Goal: Find specific page/section: Find specific page/section

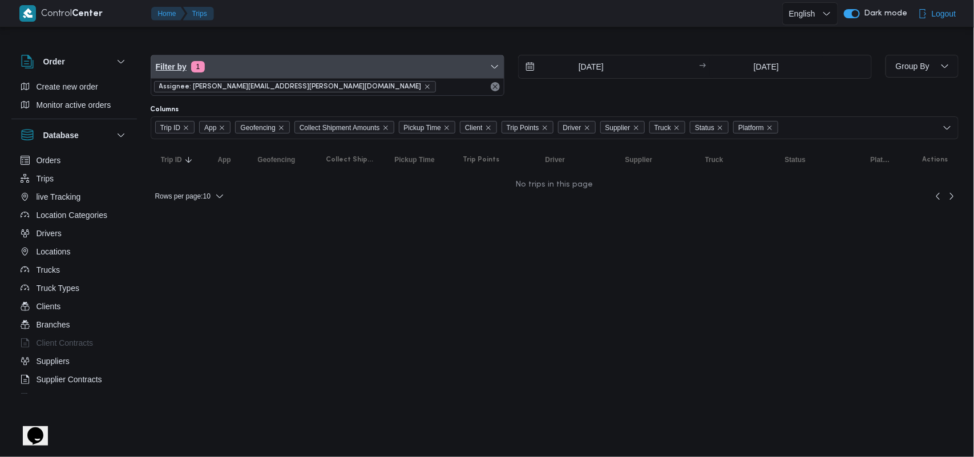
click at [261, 75] on span "Filter by 1" at bounding box center [327, 66] width 353 height 23
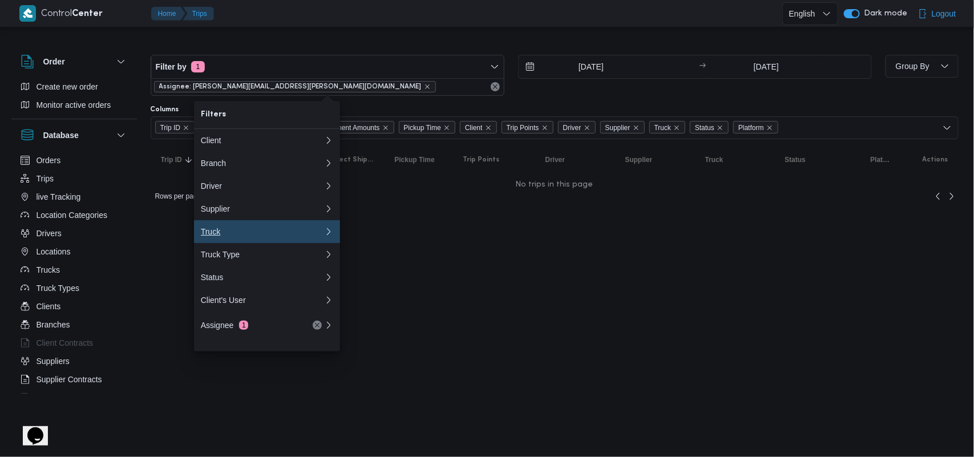
click at [236, 236] on div "Truck" at bounding box center [262, 231] width 123 height 9
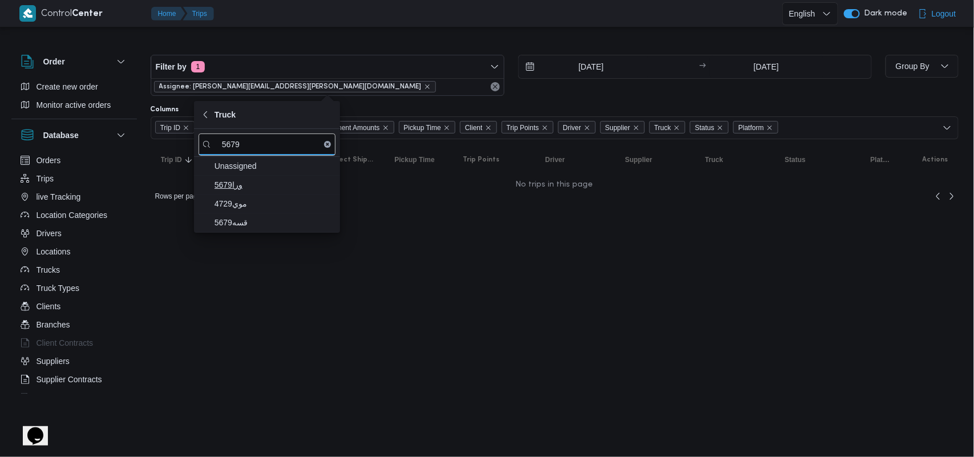
type input "5679"
drag, startPoint x: 252, startPoint y: 189, endPoint x: 251, endPoint y: 201, distance: 12.0
click at [252, 190] on span "5679ورا" at bounding box center [274, 185] width 119 height 14
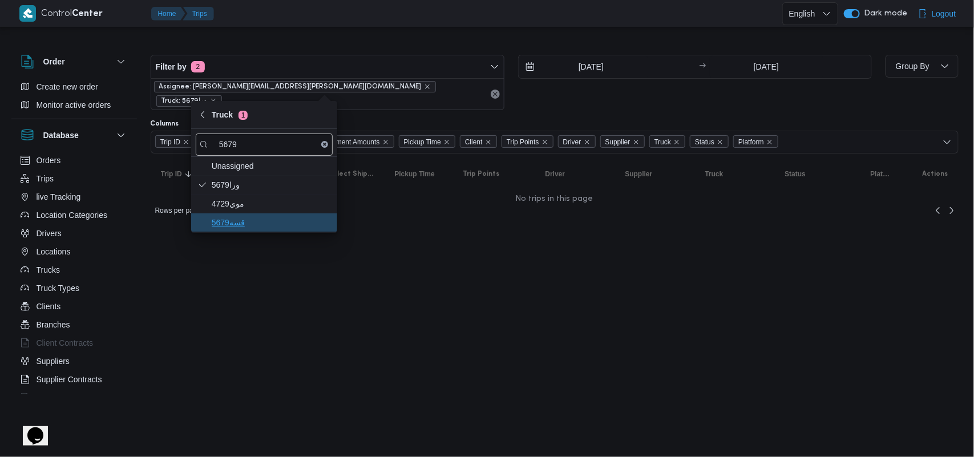
drag, startPoint x: 247, startPoint y: 223, endPoint x: 249, endPoint y: 204, distance: 18.5
click at [247, 221] on span "قسه5679" at bounding box center [271, 223] width 119 height 14
click at [424, 86] on icon "remove selected entity" at bounding box center [427, 86] width 7 height 7
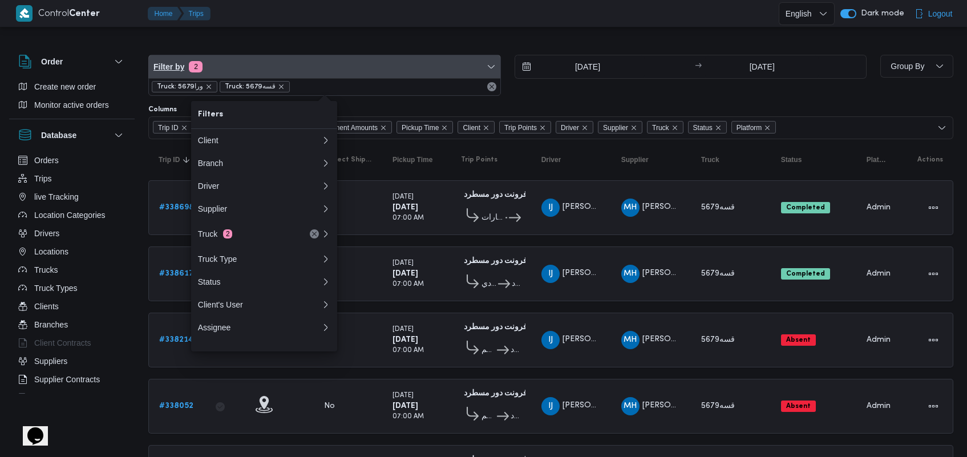
click at [291, 69] on span "Filter by 2" at bounding box center [325, 66] width 352 height 23
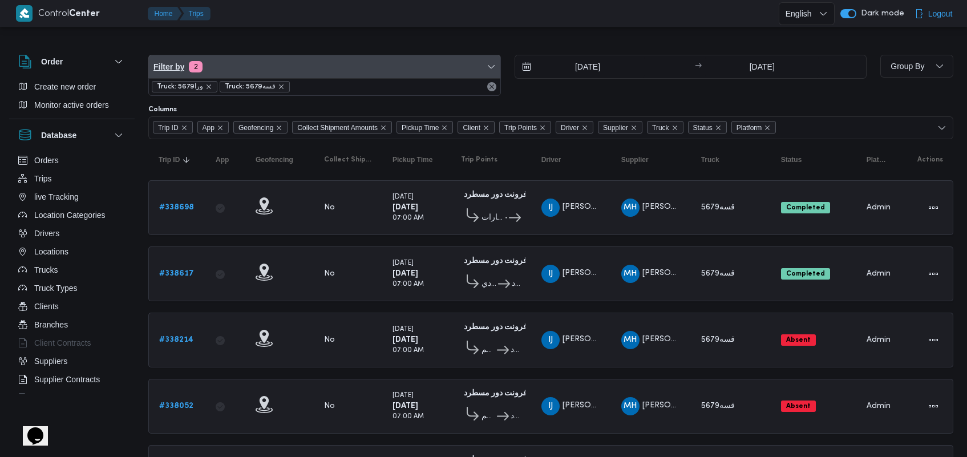
click at [291, 69] on span "Filter by 2" at bounding box center [325, 66] width 352 height 23
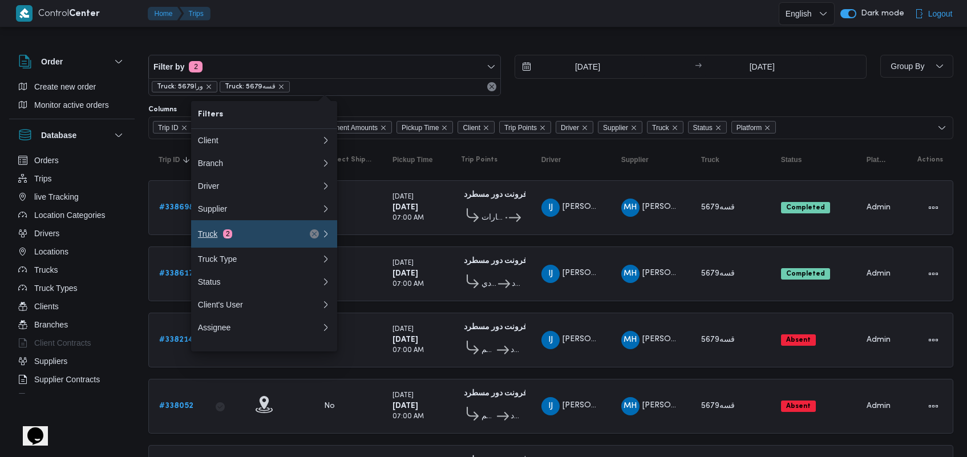
click at [254, 239] on div "Truck 2" at bounding box center [246, 233] width 96 height 9
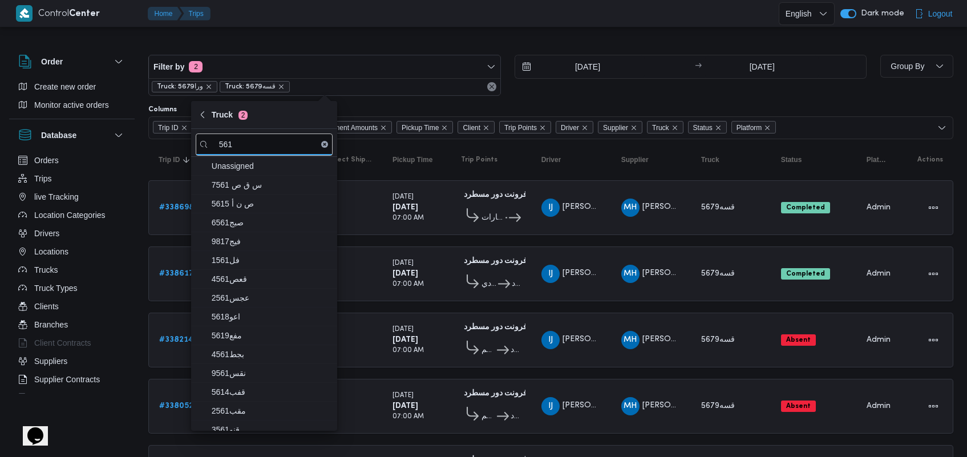
type input "561"
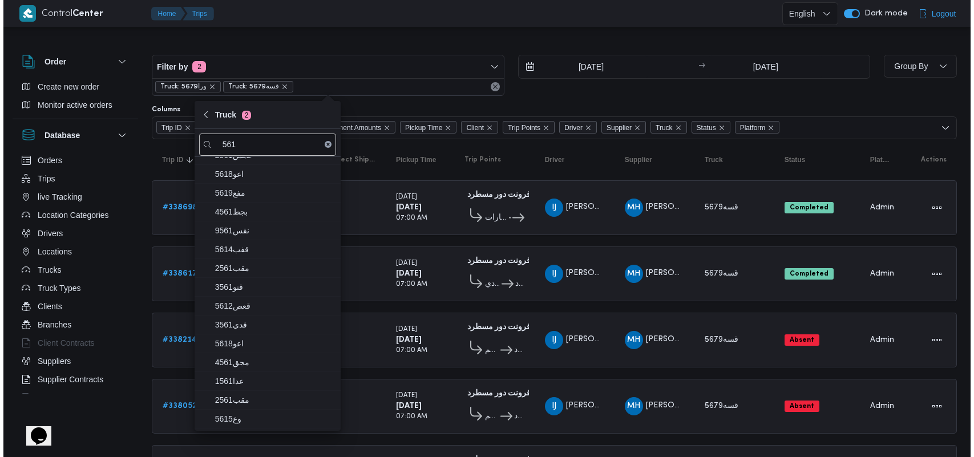
scroll to position [219, 0]
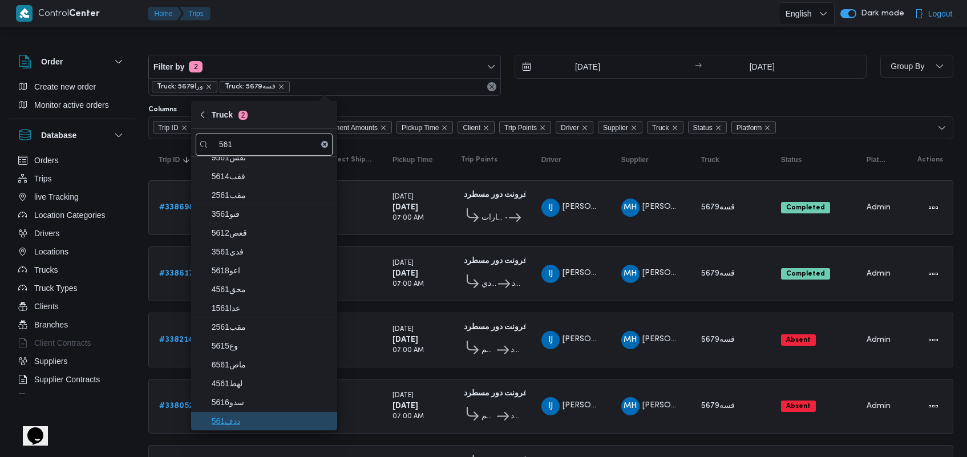
click at [274, 419] on span "ددف561" at bounding box center [271, 421] width 119 height 14
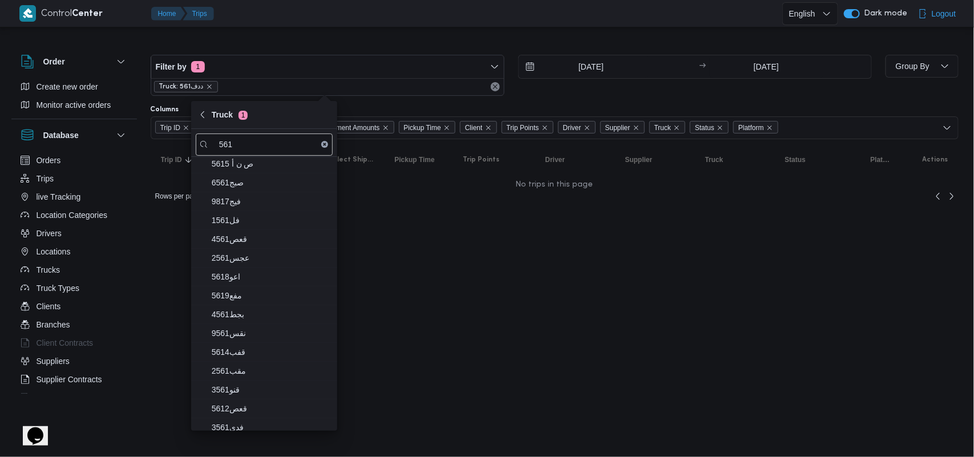
scroll to position [41, 0]
click at [271, 272] on span "5618اعو" at bounding box center [271, 276] width 119 height 14
click at [258, 293] on span "5619مفع" at bounding box center [271, 295] width 119 height 14
click at [260, 349] on span "5614قفب" at bounding box center [271, 351] width 119 height 14
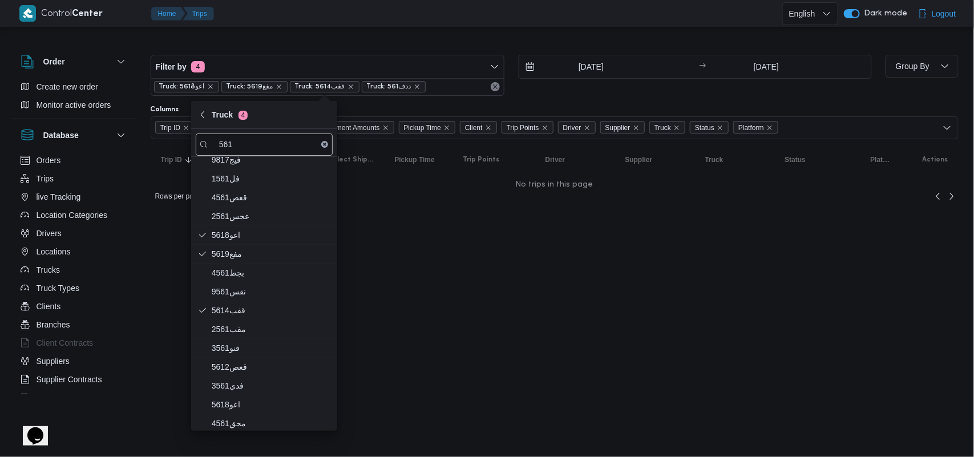
scroll to position [107, 0]
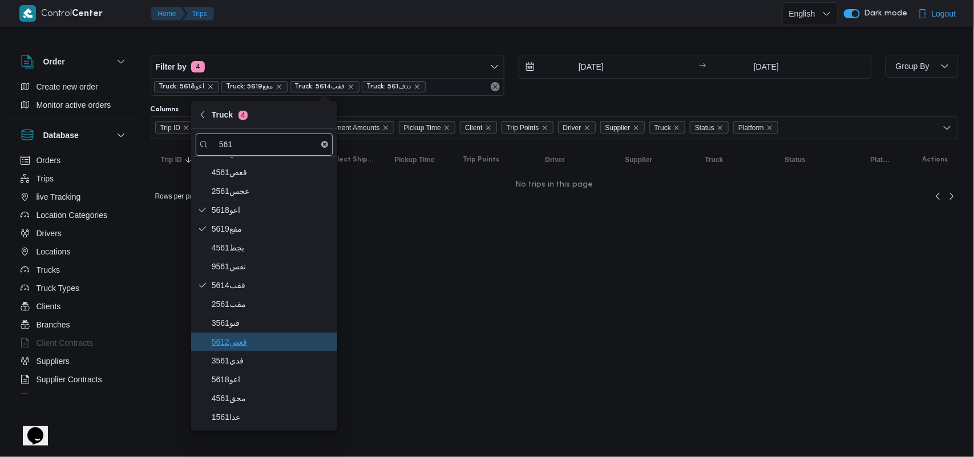
click at [282, 344] on span "5612قعص" at bounding box center [271, 342] width 119 height 14
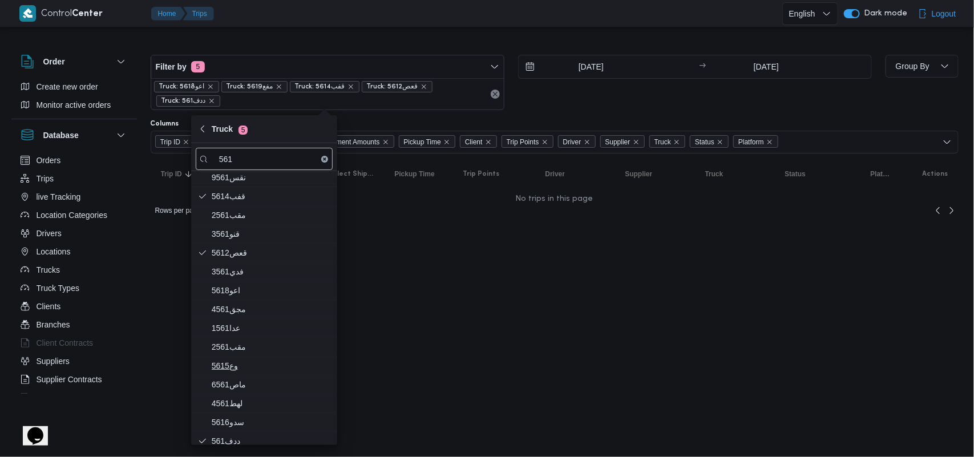
scroll to position [212, 0]
click at [254, 358] on div "Unassigned س ق ص 7561 ص ن أ 5615 6561صبج 9817فيج فل1561 4561قعص عجس2561 5618اعو…" at bounding box center [264, 308] width 146 height 274
click at [254, 358] on span "وع5615" at bounding box center [264, 364] width 137 height 18
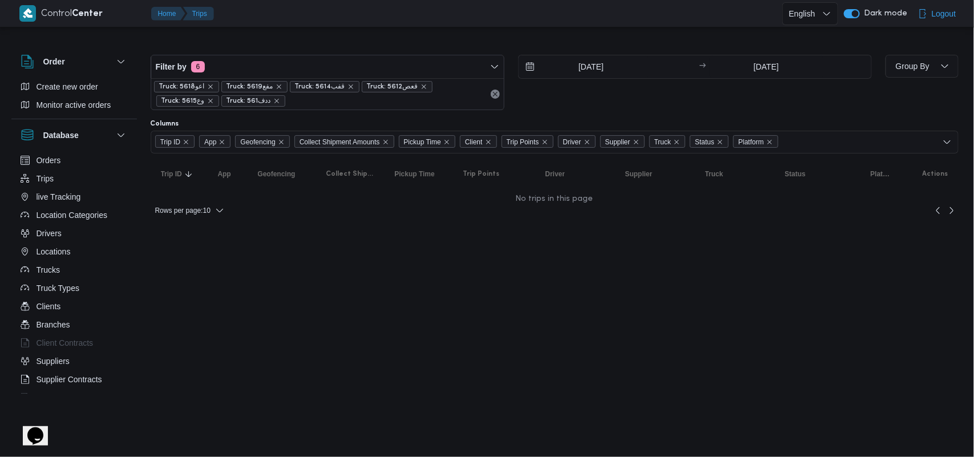
drag, startPoint x: 338, startPoint y: 327, endPoint x: 330, endPoint y: 355, distance: 29.6
click at [330, 355] on html "Control Center Home Trips English عربي Dark mode Logout Order Create new order …" at bounding box center [487, 228] width 974 height 457
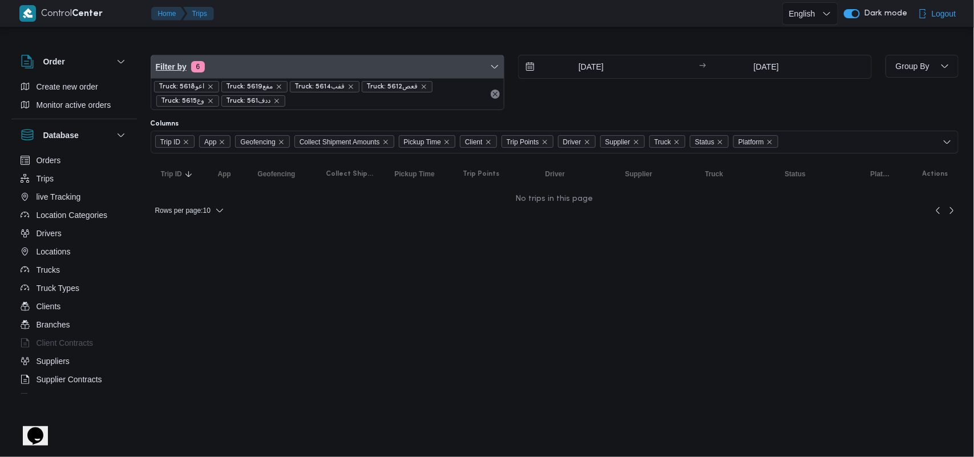
click at [268, 67] on span "Filter by 6" at bounding box center [327, 66] width 353 height 23
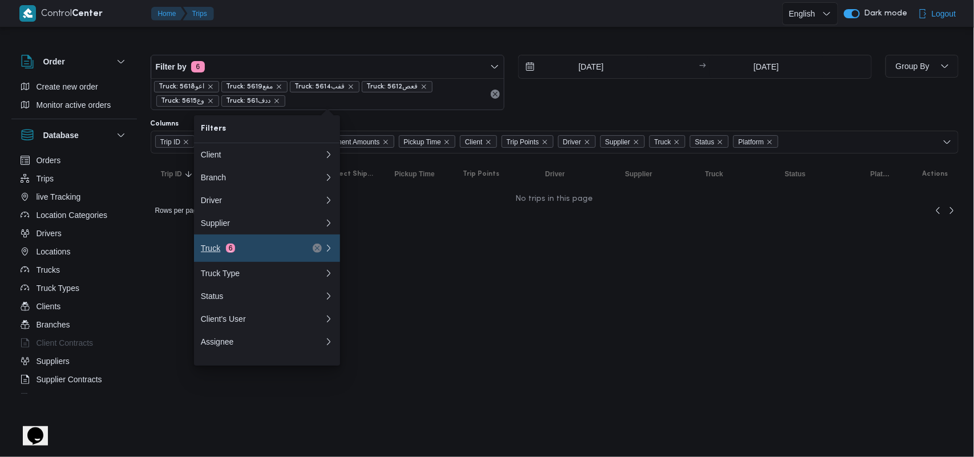
click at [231, 253] on span "6" at bounding box center [230, 248] width 9 height 9
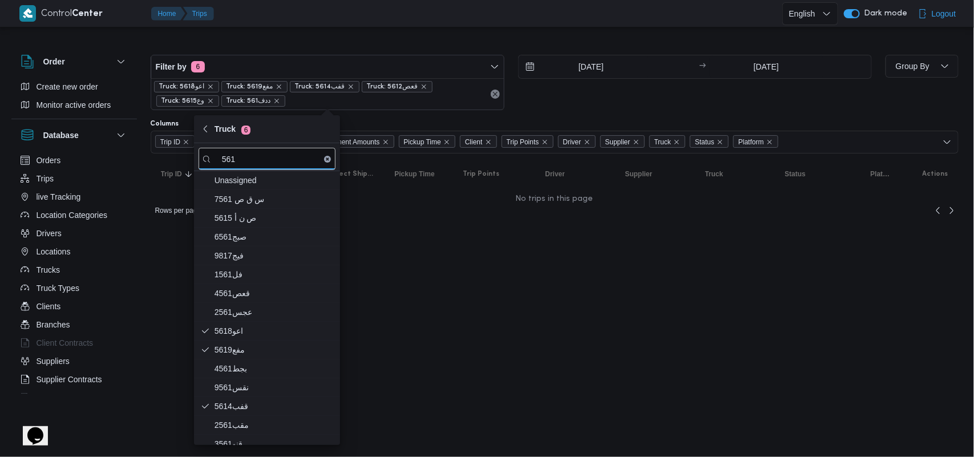
type input "561"
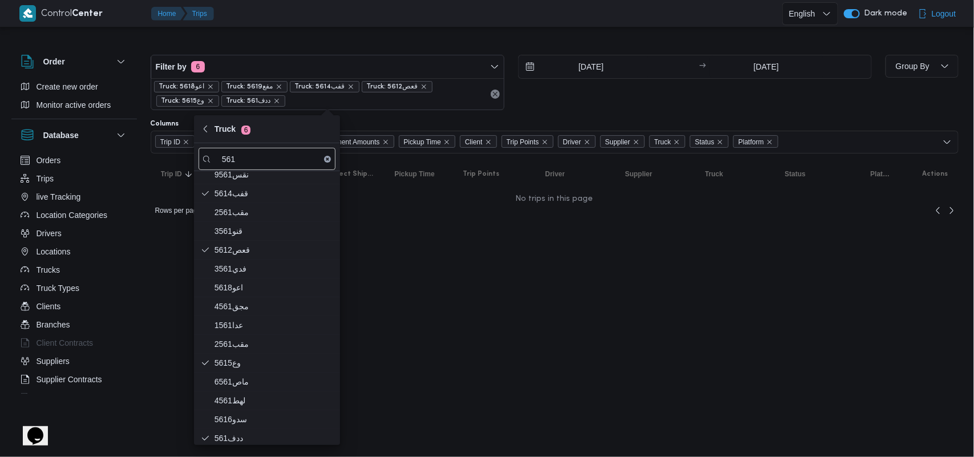
scroll to position [219, 0]
click at [252, 408] on span "سدو5616" at bounding box center [267, 416] width 137 height 18
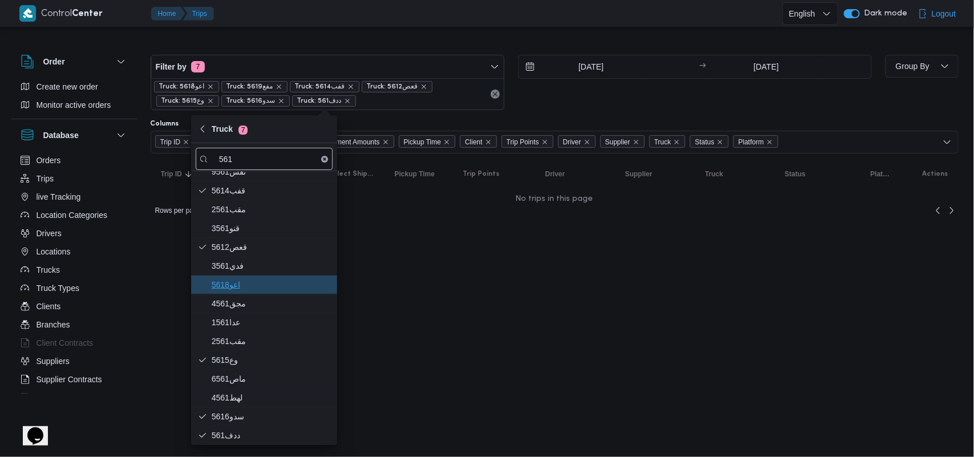
click at [254, 289] on span "اعو5618" at bounding box center [271, 285] width 119 height 14
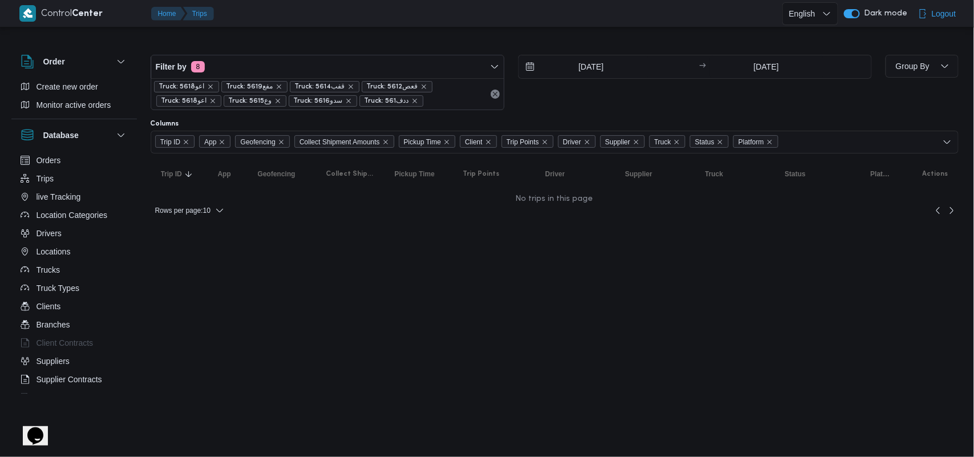
click at [439, 234] on html "Control Center Home Trips English عربي Dark mode Logout Order Create new order …" at bounding box center [487, 228] width 974 height 457
